Goal: Task Accomplishment & Management: Complete application form

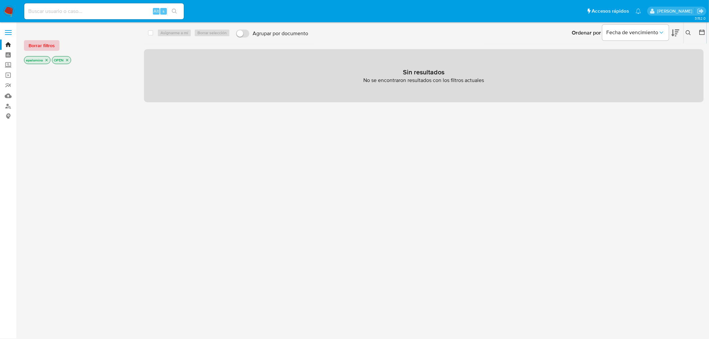
click at [42, 47] on span "Borrar filtros" at bounding box center [42, 45] width 26 height 9
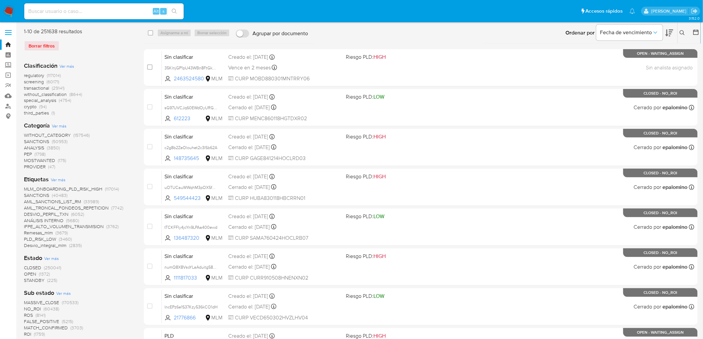
click at [11, 31] on label at bounding box center [8, 33] width 17 height 14
click at [0, 0] on input "checkbox" at bounding box center [0, 0] width 0 height 0
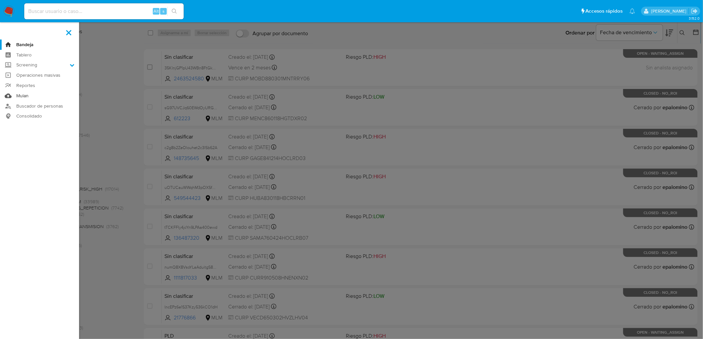
click at [21, 95] on link "Mulan" at bounding box center [39, 96] width 79 height 10
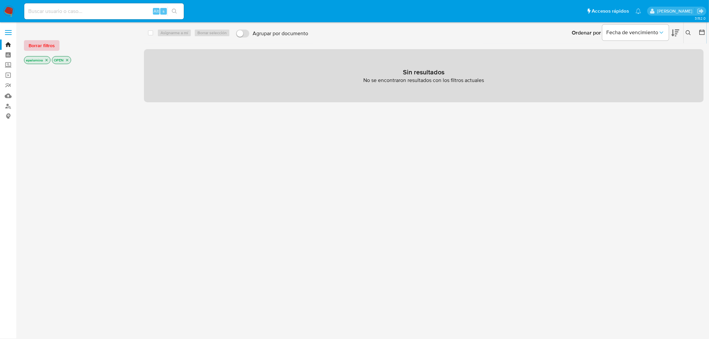
click at [48, 47] on span "Borrar filtros" at bounding box center [42, 45] width 26 height 9
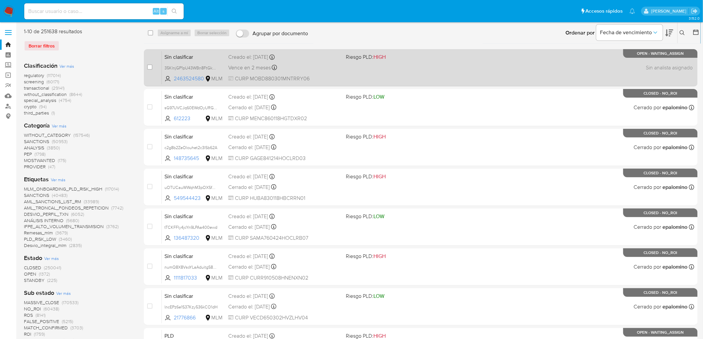
click at [181, 59] on span "Sin clasificar" at bounding box center [194, 56] width 58 height 9
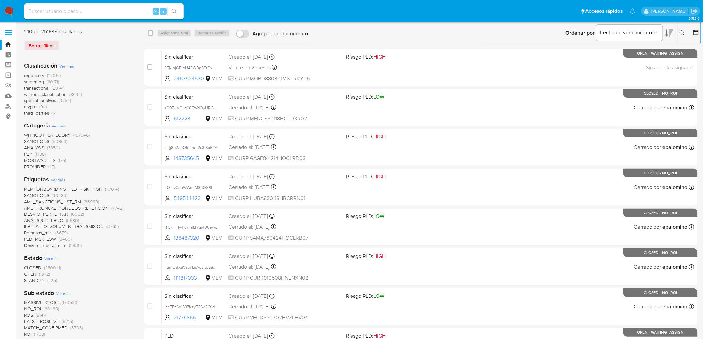
click at [8, 30] on span at bounding box center [8, 30] width 7 height 1
click at [0, 0] on input "checkbox" at bounding box center [0, 0] width 0 height 0
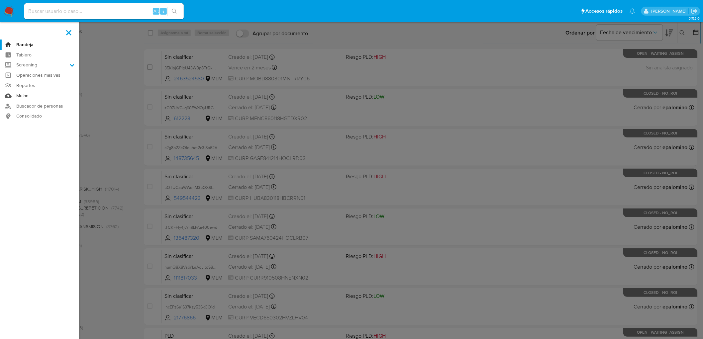
click at [28, 95] on link "Mulan" at bounding box center [39, 96] width 79 height 10
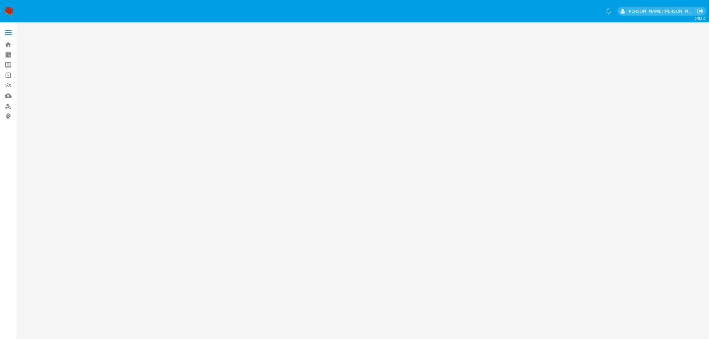
click at [9, 11] on img at bounding box center [8, 11] width 11 height 11
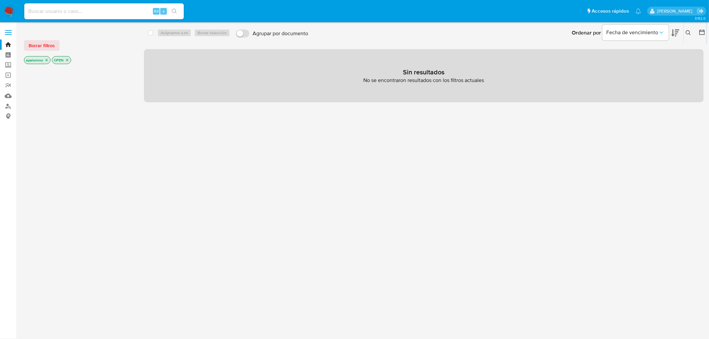
click at [42, 47] on span "Borrar filtros" at bounding box center [42, 45] width 26 height 9
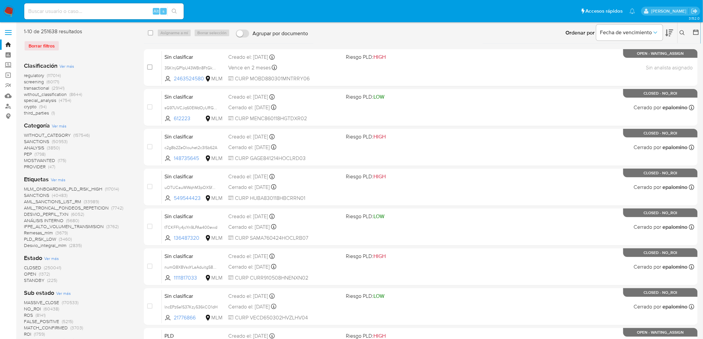
click at [9, 8] on img at bounding box center [8, 11] width 11 height 11
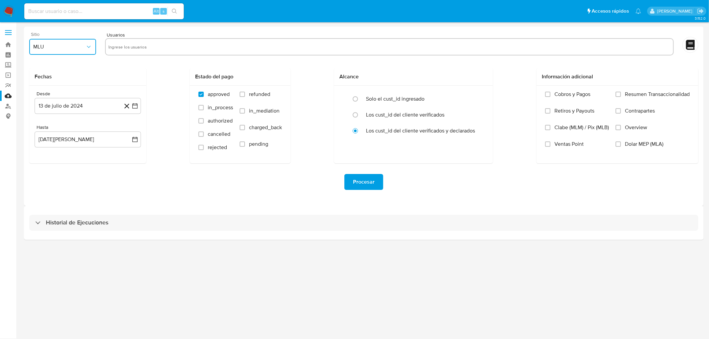
click at [72, 48] on span "MLU" at bounding box center [59, 47] width 52 height 7
click at [62, 145] on div "MLM" at bounding box center [61, 145] width 55 height 16
click at [130, 52] on input "text" at bounding box center [389, 47] width 562 height 11
type input "542802339"
click at [169, 42] on input "text" at bounding box center [411, 47] width 520 height 11
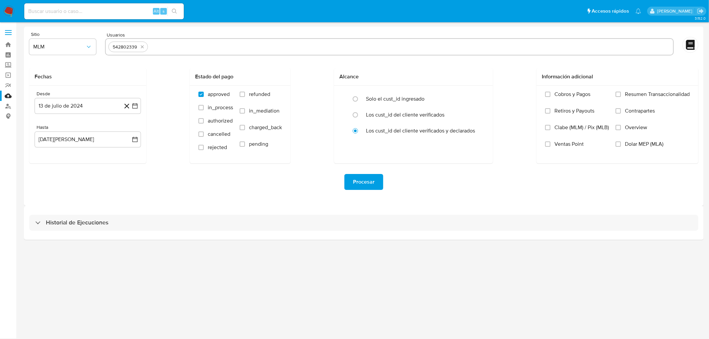
paste input "2538430607"
type input "2538430607"
click at [211, 43] on input "text" at bounding box center [432, 47] width 475 height 11
paste input "2579905928"
type input "2579905928"
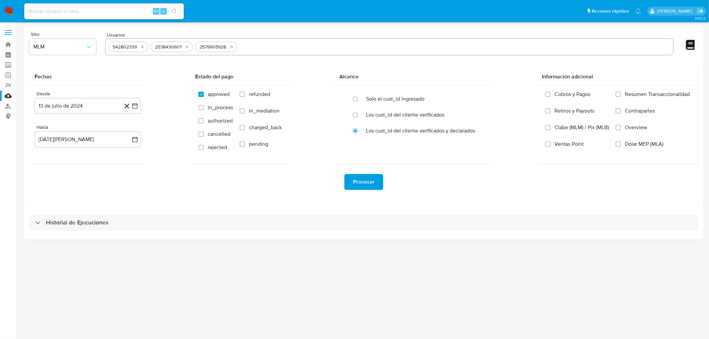
click at [253, 44] on input "text" at bounding box center [455, 47] width 430 height 11
paste input "169983657"
type input "169983657"
click at [291, 45] on input "text" at bounding box center [475, 47] width 390 height 11
paste input "160990539"
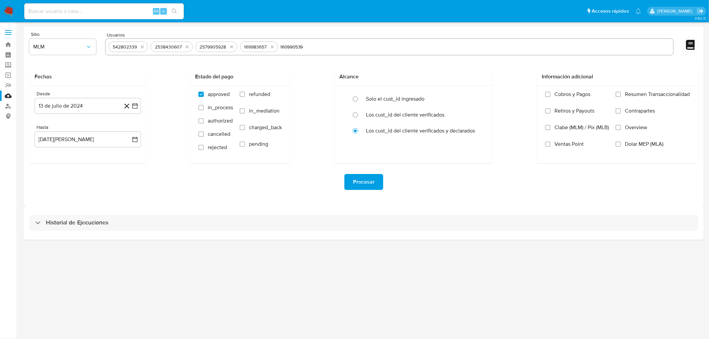
type input "160990539"
click at [338, 43] on input "text" at bounding box center [496, 47] width 348 height 11
paste input "2266693454"
type input "2266693454"
click at [371, 47] on input "text" at bounding box center [519, 47] width 304 height 11
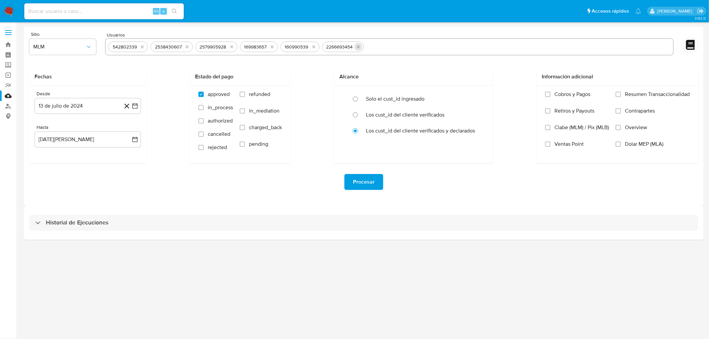
paste input "516485700"
type input "516485700"
click at [423, 42] on input "text" at bounding box center [539, 47] width 263 height 11
paste input "1054104091"
type input "1054104091"
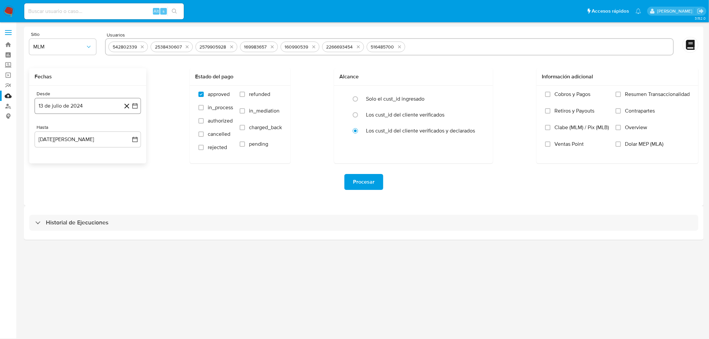
click at [87, 108] on button "13 de julio de 2024" at bounding box center [88, 106] width 106 height 16
click at [94, 128] on span "julio 2024" at bounding box center [84, 130] width 25 height 7
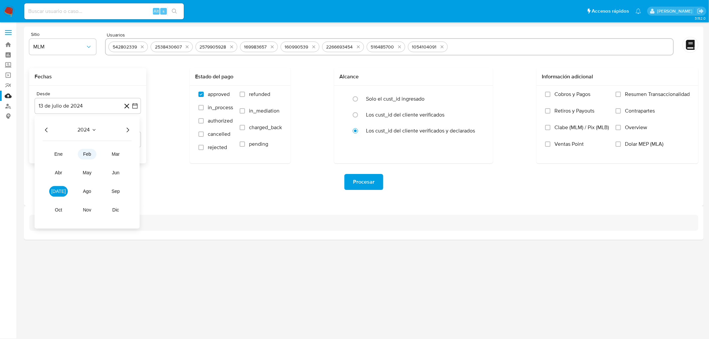
click at [91, 152] on button "feb" at bounding box center [87, 154] width 19 height 11
click at [132, 133] on icon "Mes siguiente" at bounding box center [129, 130] width 8 height 8
click at [104, 131] on icon "Seleccionar mes y año" at bounding box center [102, 129] width 5 height 5
click at [129, 131] on icon "Año siguiente" at bounding box center [128, 130] width 8 height 8
click at [87, 152] on span "feb" at bounding box center [87, 154] width 8 height 5
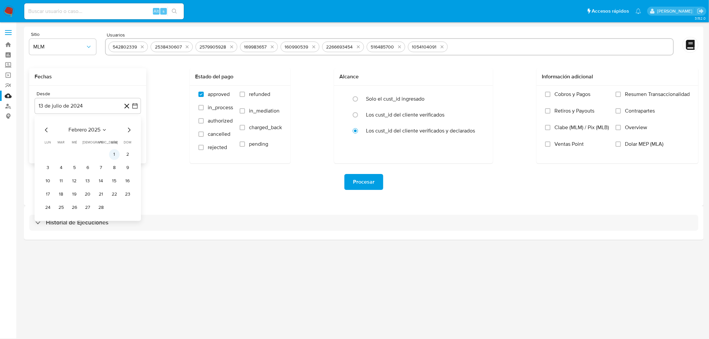
click at [113, 152] on button "1" at bounding box center [114, 154] width 11 height 11
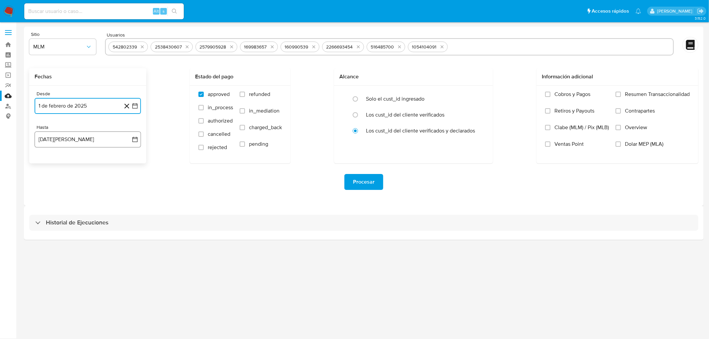
click at [87, 143] on button "13 de agosto de 2025" at bounding box center [88, 140] width 106 height 16
click at [93, 163] on span "agosto 2025" at bounding box center [84, 163] width 30 height 7
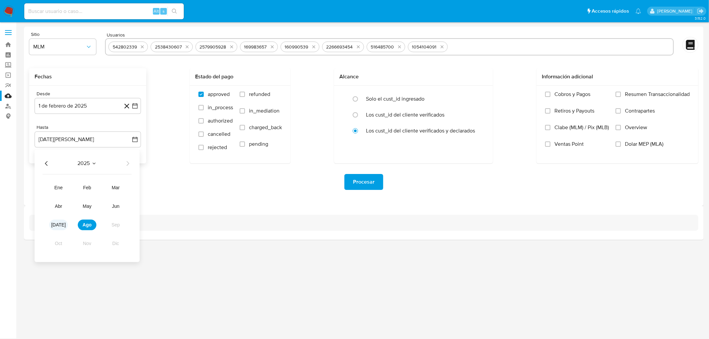
click at [57, 223] on span "jul" at bounding box center [58, 224] width 15 height 5
click at [88, 241] on button "31" at bounding box center [87, 241] width 11 height 11
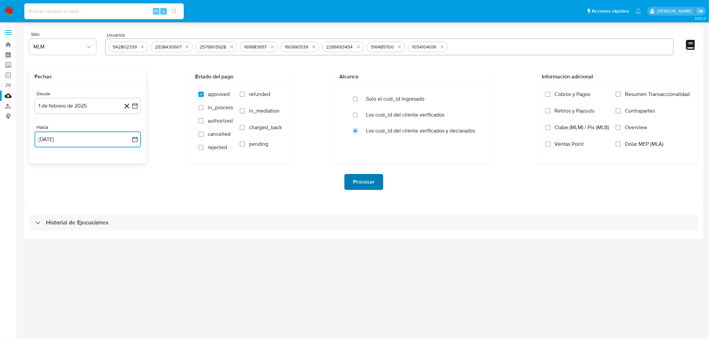
click at [369, 178] on span "Procesar" at bounding box center [364, 182] width 22 height 15
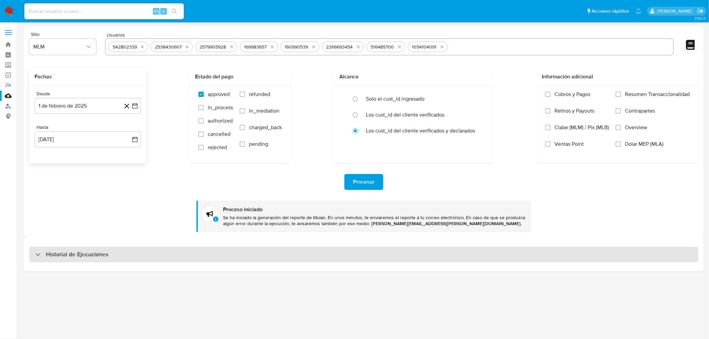
click at [84, 253] on h3 "Historial de Ejecuciones" at bounding box center [77, 255] width 62 height 8
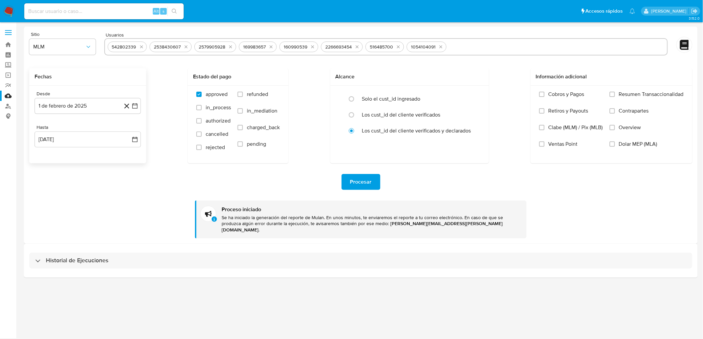
select select "10"
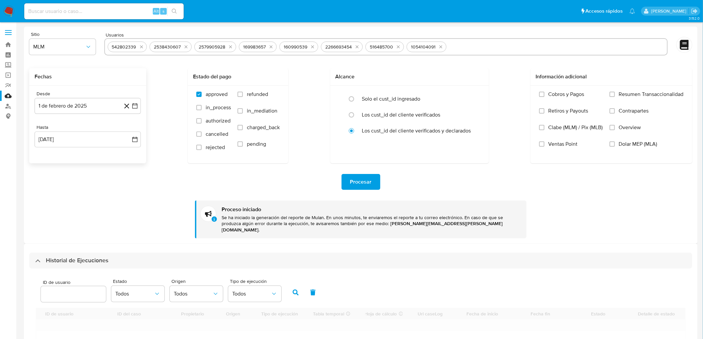
click at [109, 215] on div "Procesar Proceso iniciado Se ha iniciado la generación del reporte de Mulan. En…" at bounding box center [360, 201] width 663 height 75
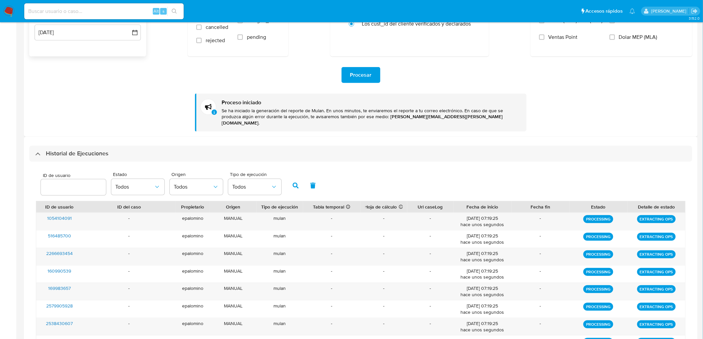
scroll to position [184, 0]
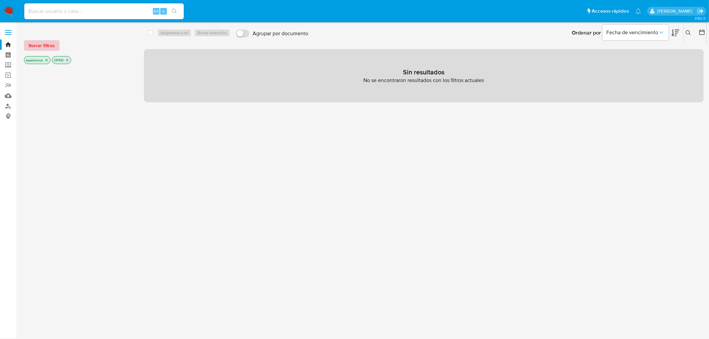
click at [45, 45] on span "Borrar filtros" at bounding box center [42, 45] width 26 height 9
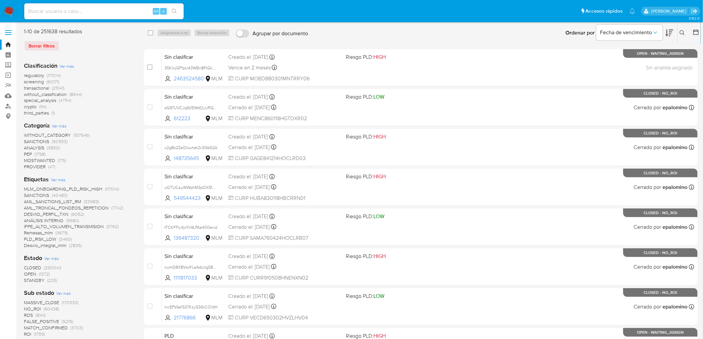
click at [37, 41] on div "Borrar filtros" at bounding box center [77, 46] width 106 height 11
click at [11, 8] on img at bounding box center [8, 11] width 11 height 11
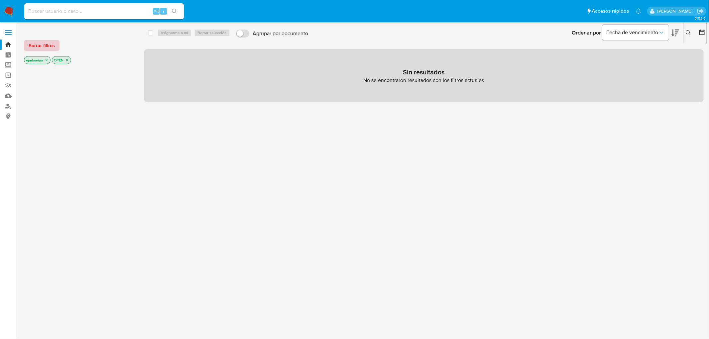
click at [36, 47] on span "Borrar filtros" at bounding box center [42, 45] width 26 height 9
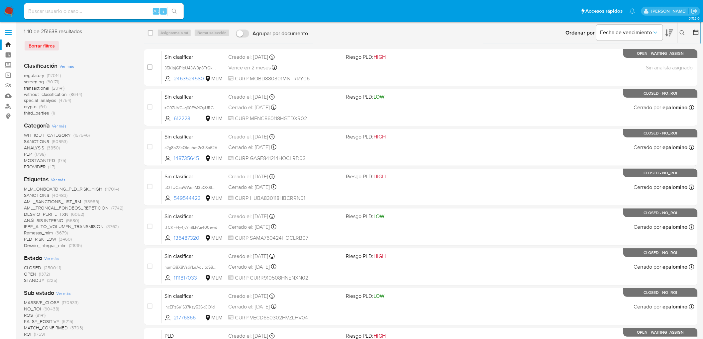
click at [52, 92] on span "without_classification" at bounding box center [45, 94] width 43 height 7
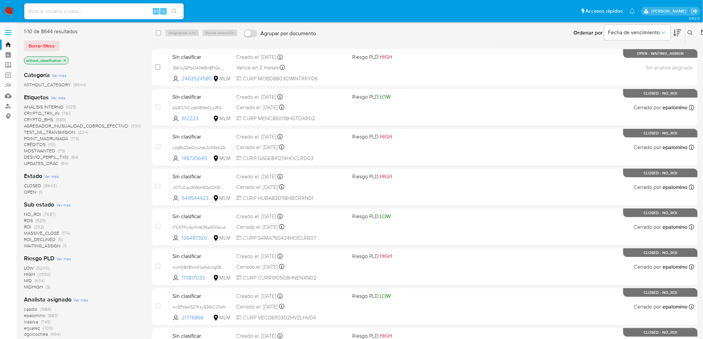
click at [38, 193] on span "OPEN (1)" at bounding box center [33, 192] width 18 height 6
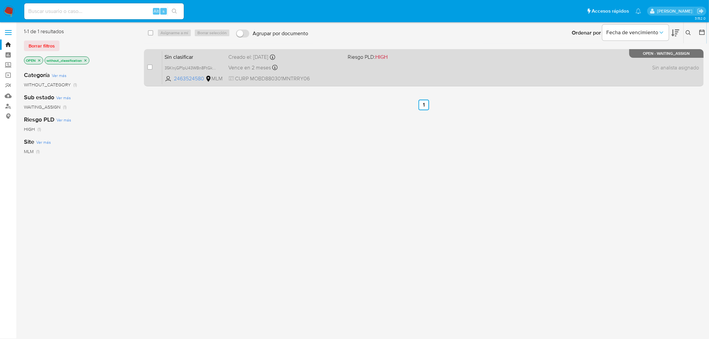
click at [181, 55] on span "Sin clasificar" at bounding box center [194, 56] width 58 height 9
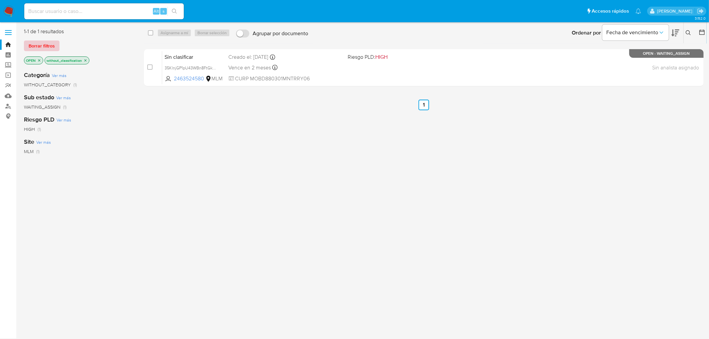
click at [46, 44] on span "Borrar filtros" at bounding box center [42, 45] width 26 height 9
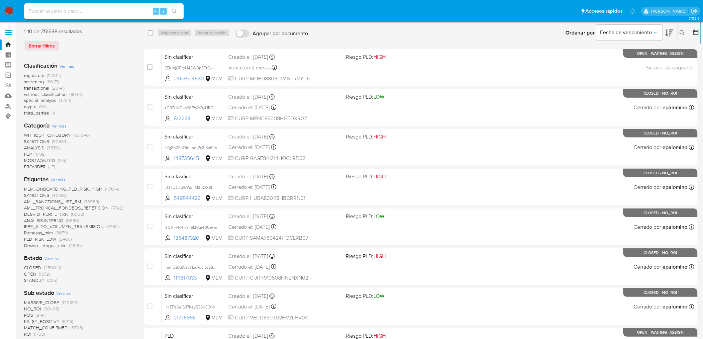
click at [685, 33] on icon at bounding box center [682, 32] width 5 height 5
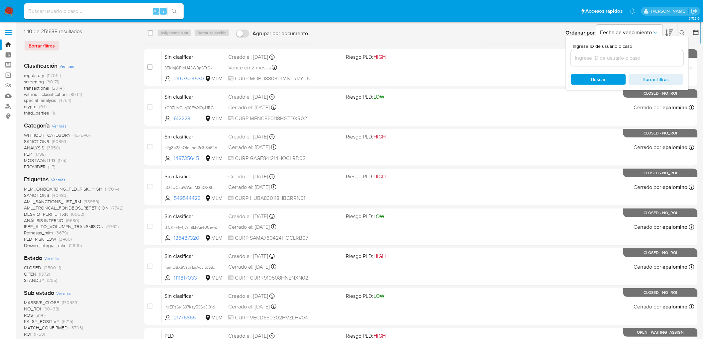
click at [604, 56] on input at bounding box center [627, 58] width 112 height 9
type input "2463524580"
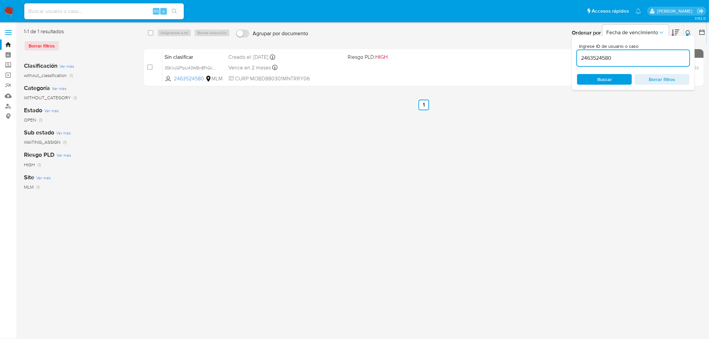
click at [688, 33] on icon at bounding box center [688, 32] width 5 height 5
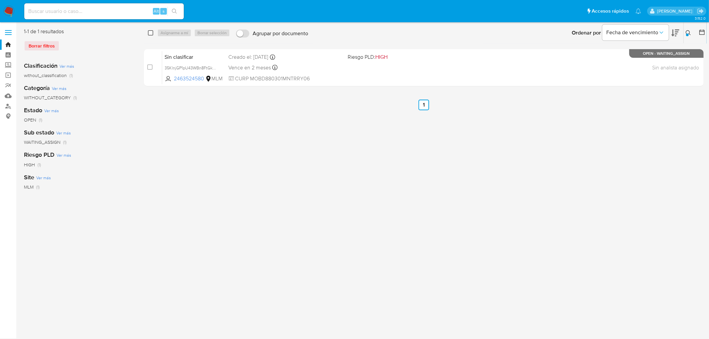
click at [149, 33] on input "checkbox" at bounding box center [150, 32] width 5 height 5
checkbox input "true"
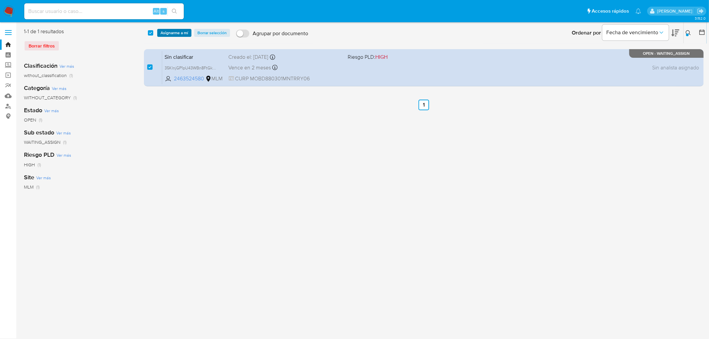
click at [164, 33] on span "Asignarme a mí" at bounding box center [175, 33] width 28 height 7
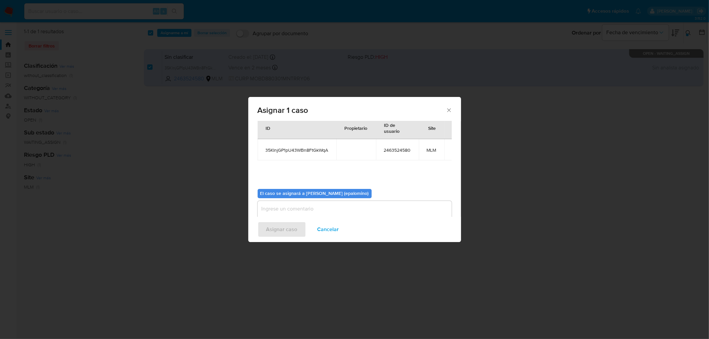
scroll to position [34, 0]
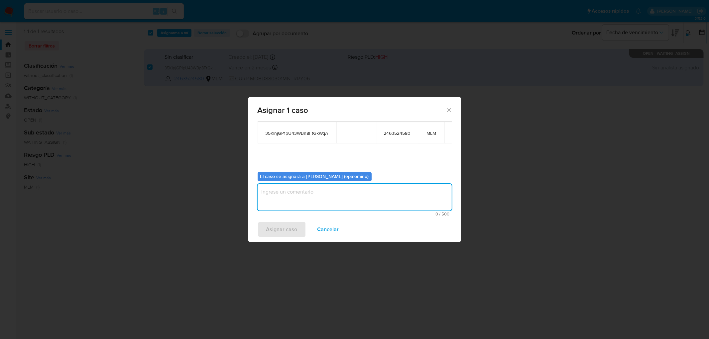
click at [273, 193] on textarea "assign-modal" at bounding box center [355, 197] width 194 height 27
type textarea "AS"
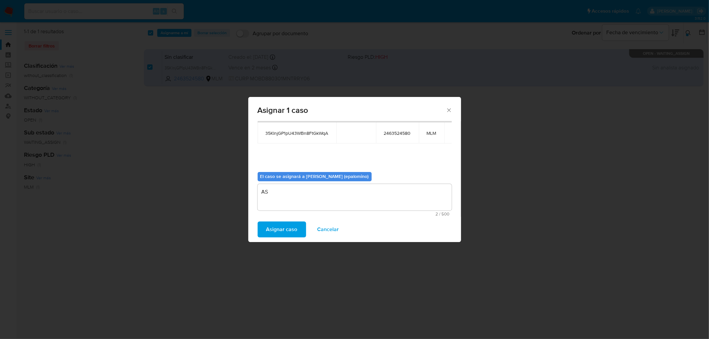
click at [273, 233] on span "Asignar caso" at bounding box center [281, 229] width 31 height 15
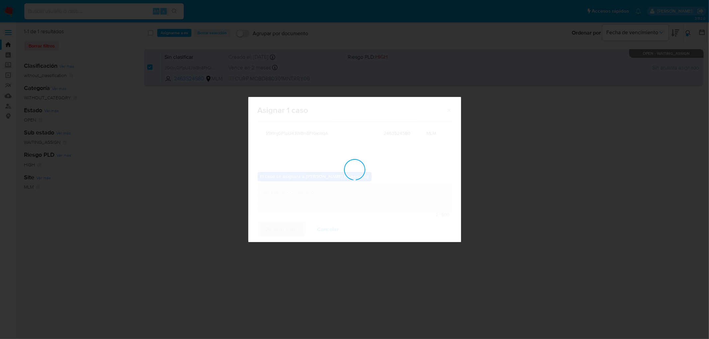
checkbox input "false"
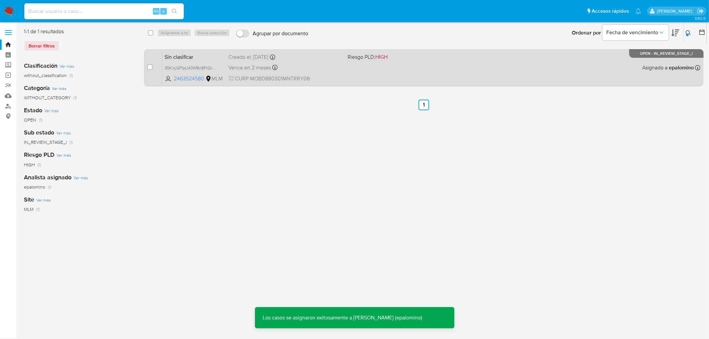
click at [184, 59] on span "Sin clasificar" at bounding box center [194, 56] width 58 height 9
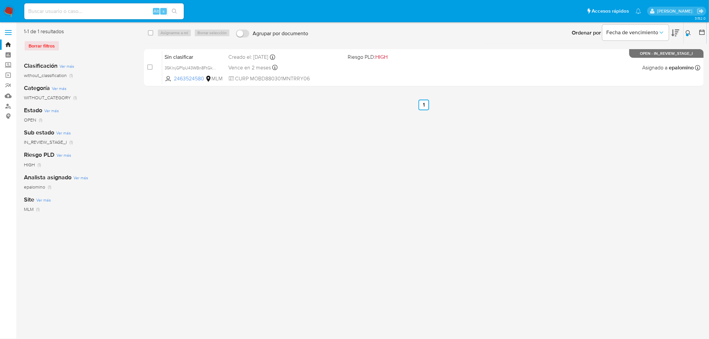
click at [9, 9] on img at bounding box center [8, 11] width 11 height 11
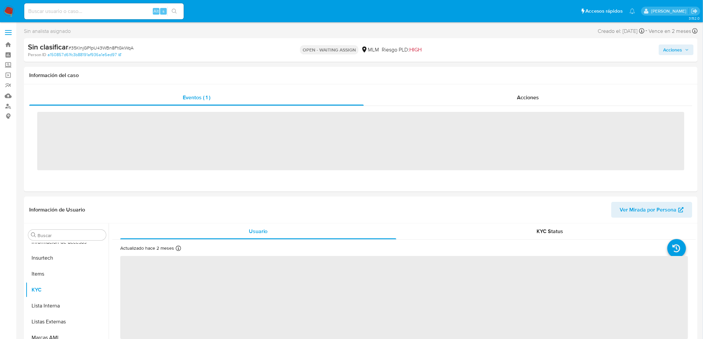
scroll to position [265, 0]
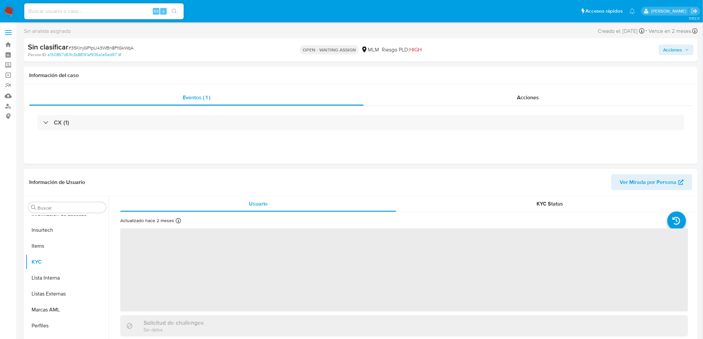
select select "10"
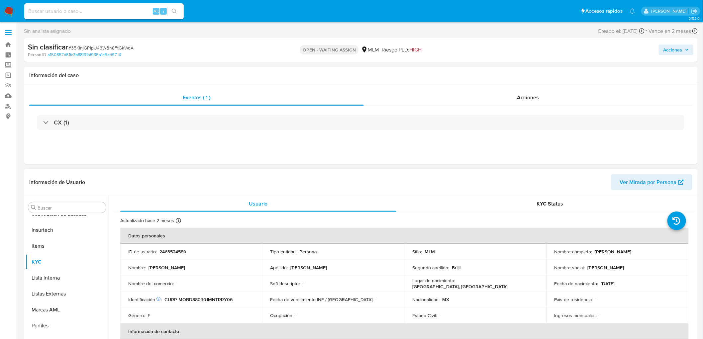
click at [180, 253] on p "2463524580" at bounding box center [173, 252] width 27 height 6
copy p "2463524580"
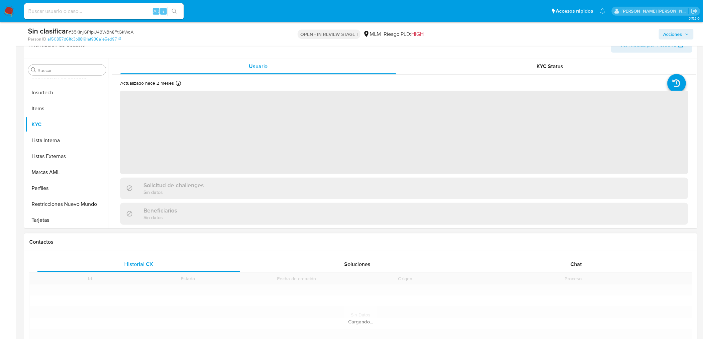
scroll to position [148, 0]
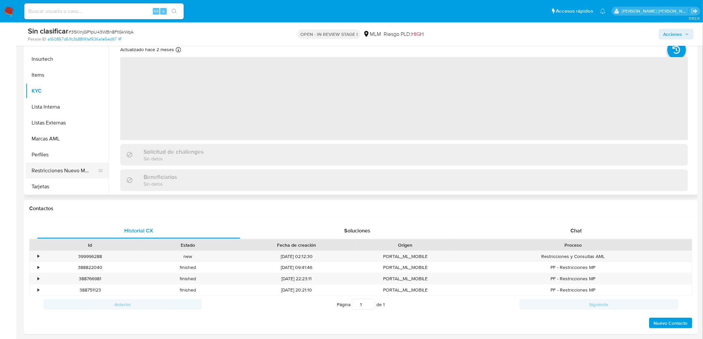
click at [71, 170] on button "Restricciones Nuevo Mundo" at bounding box center [65, 171] width 78 height 16
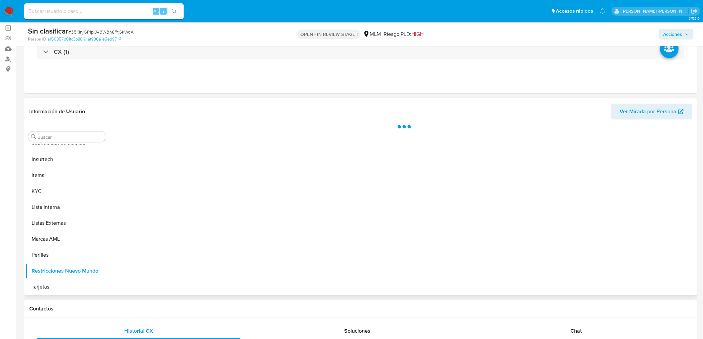
scroll to position [37, 0]
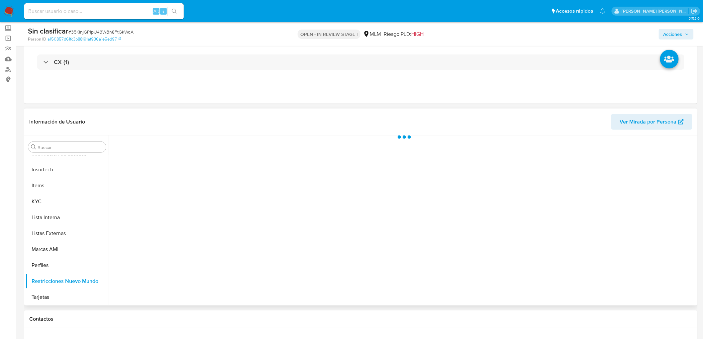
select select "10"
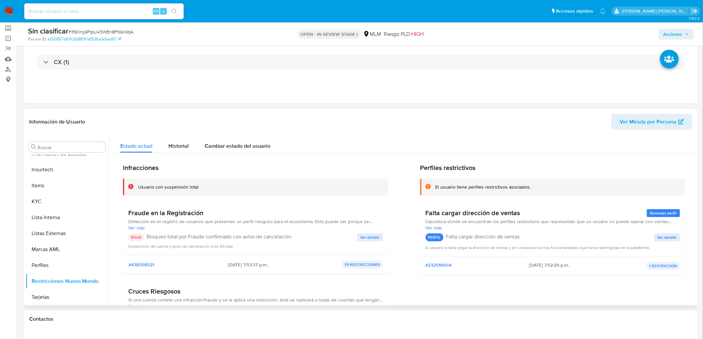
click at [368, 238] on span "Ver detalle" at bounding box center [370, 237] width 19 height 7
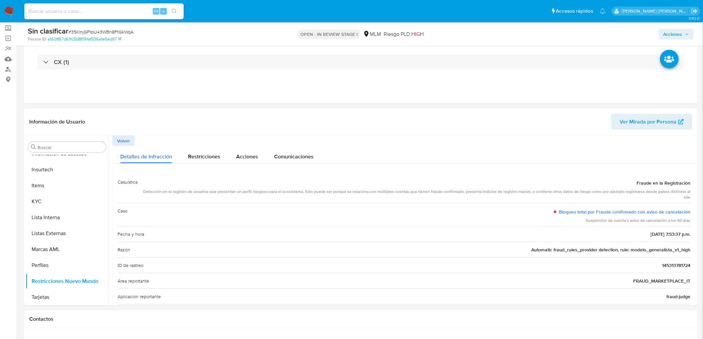
click at [675, 36] on span "Acciones" at bounding box center [673, 34] width 19 height 11
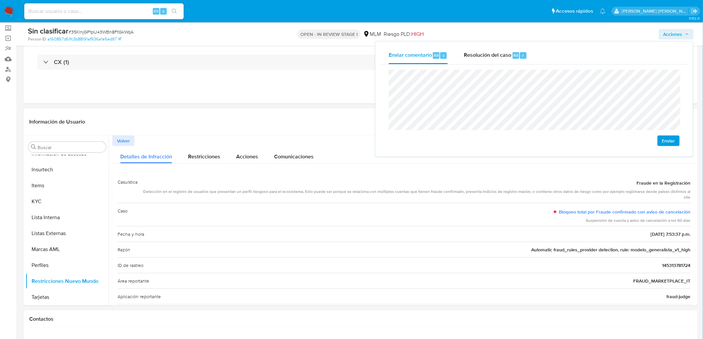
click at [668, 137] on span "Enviar" at bounding box center [668, 140] width 13 height 9
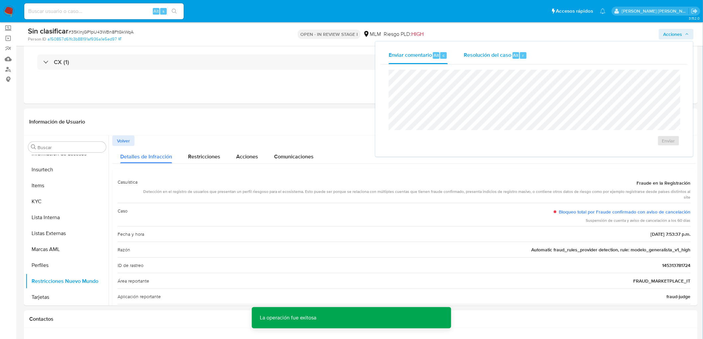
click at [497, 61] on div "Resolución del caso Alt r" at bounding box center [495, 55] width 63 height 17
click at [604, 146] on div "No ROI" at bounding box center [603, 150] width 49 height 13
click at [600, 150] on span "No ROI" at bounding box center [604, 151] width 35 height 9
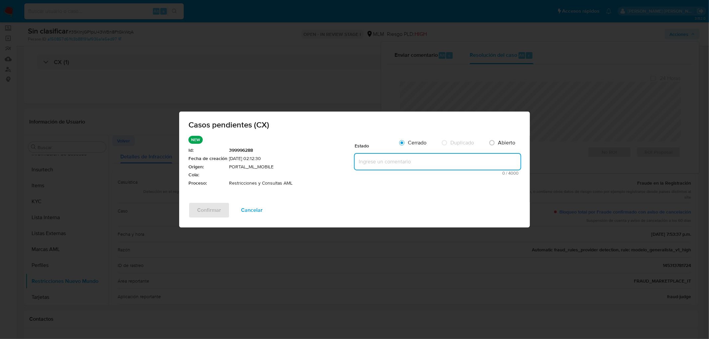
click at [393, 161] on textarea at bounding box center [438, 162] width 166 height 16
paste textarea "no se realizará reactivación de la cuenta"
type textarea "no se realizará reactivación de la cuenta"
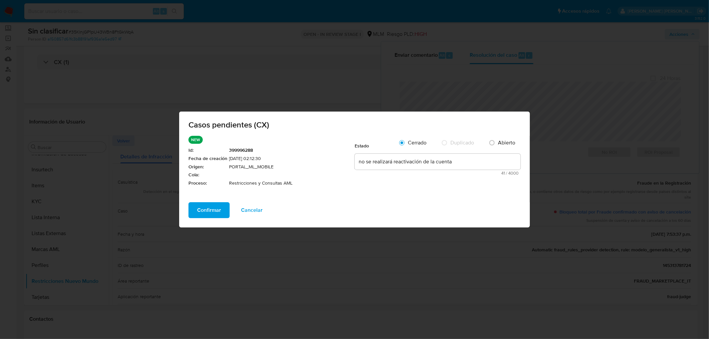
click at [210, 211] on span "Confirmar" at bounding box center [209, 210] width 24 height 15
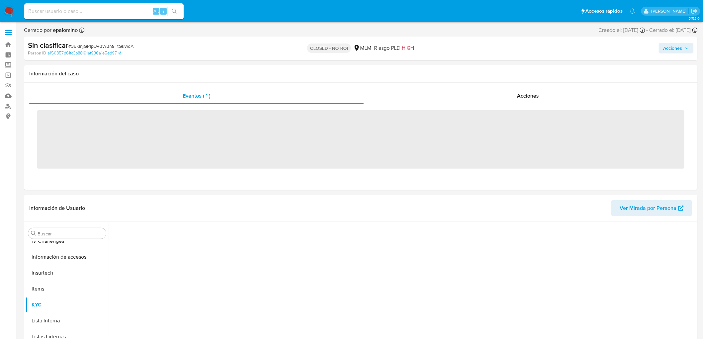
scroll to position [265, 0]
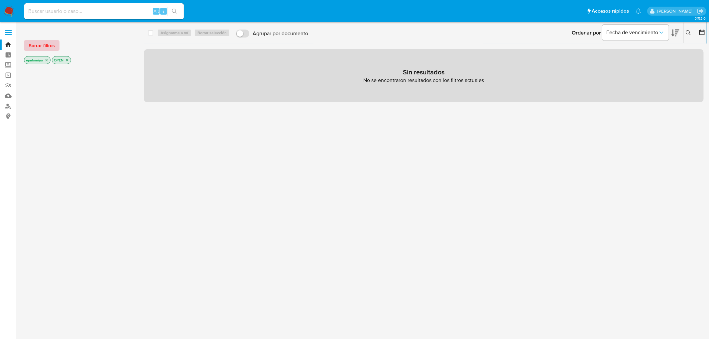
click at [42, 44] on span "Borrar filtros" at bounding box center [42, 45] width 26 height 9
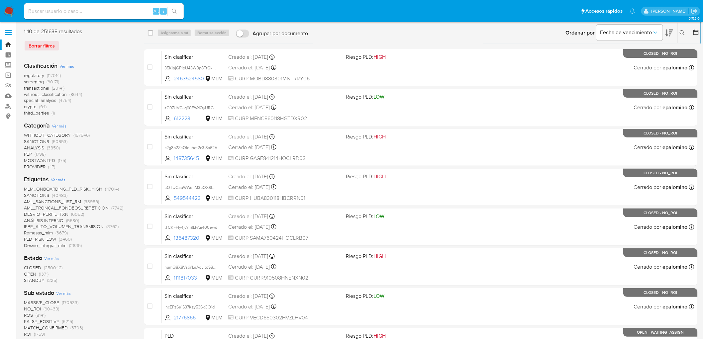
click at [9, 9] on img at bounding box center [8, 11] width 11 height 11
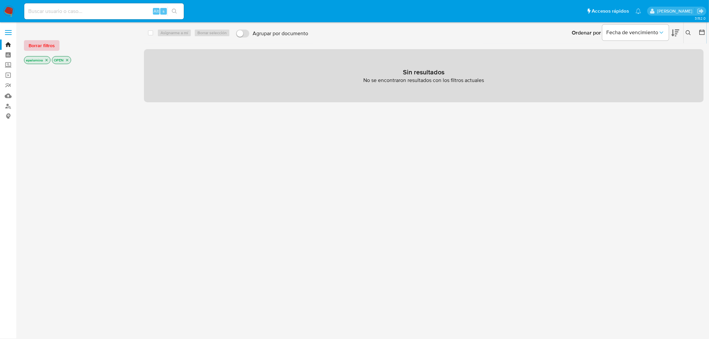
click at [41, 44] on span "Borrar filtros" at bounding box center [42, 45] width 26 height 9
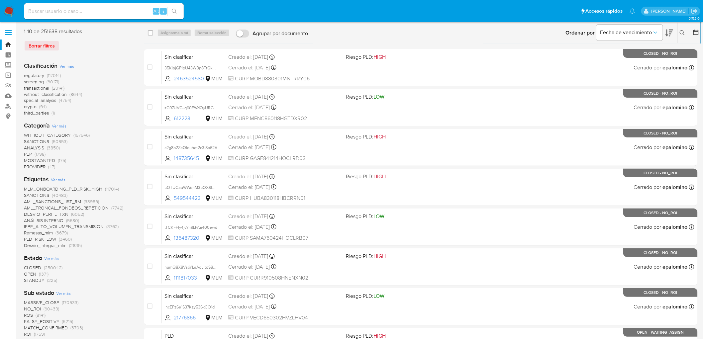
click at [12, 12] on img at bounding box center [8, 11] width 11 height 11
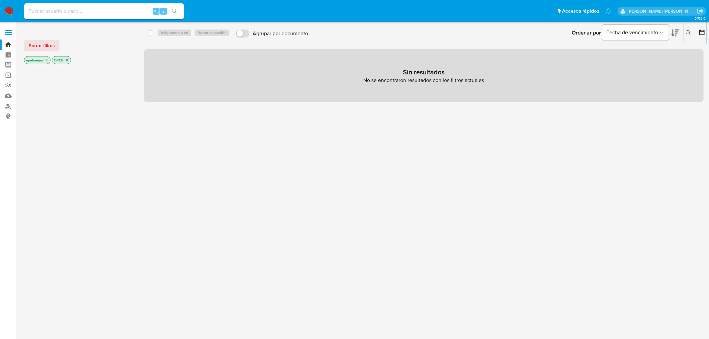
click at [9, 13] on img at bounding box center [8, 11] width 11 height 11
click at [57, 44] on button "Borrar filtros" at bounding box center [42, 45] width 36 height 11
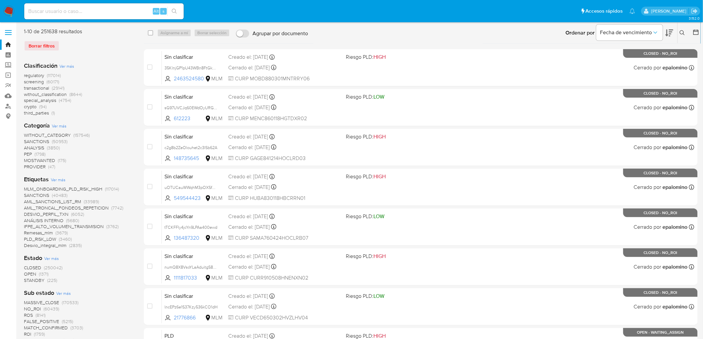
click at [8, 8] on img at bounding box center [8, 11] width 11 height 11
